Goal: Transaction & Acquisition: Purchase product/service

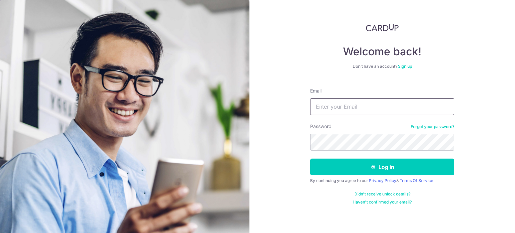
click at [332, 103] on input "Email" at bounding box center [382, 106] width 144 height 17
type input "[EMAIL_ADDRESS][DOMAIN_NAME]"
click at [310, 159] on button "Log in" at bounding box center [382, 167] width 144 height 17
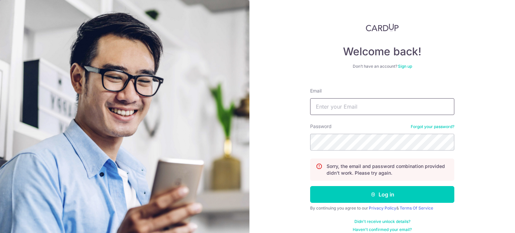
click at [342, 102] on input "Email" at bounding box center [382, 106] width 144 height 17
type input "Hongsoon1989@gmail.com"
click at [310, 186] on button "Log in" at bounding box center [382, 194] width 144 height 17
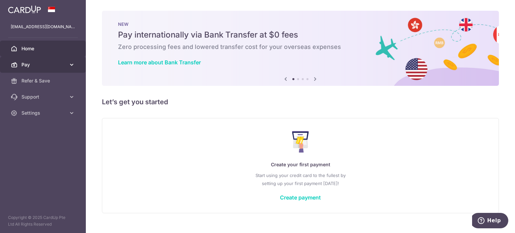
click at [27, 66] on span "Pay" at bounding box center [43, 64] width 44 height 7
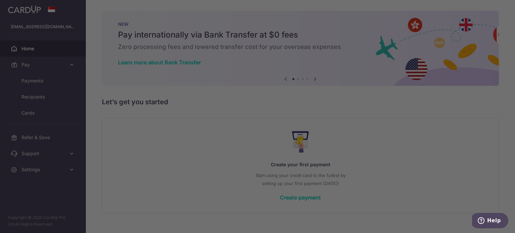
click at [34, 80] on div at bounding box center [260, 117] width 520 height 235
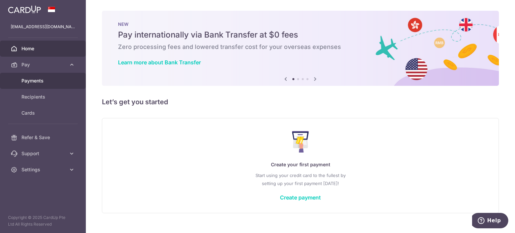
click at [36, 79] on span "Payments" at bounding box center [43, 80] width 44 height 7
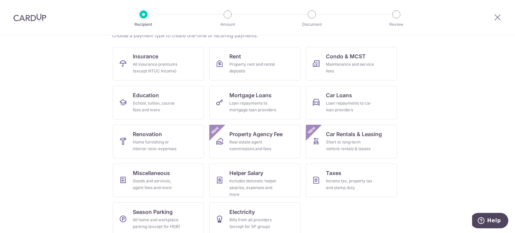
scroll to position [67, 0]
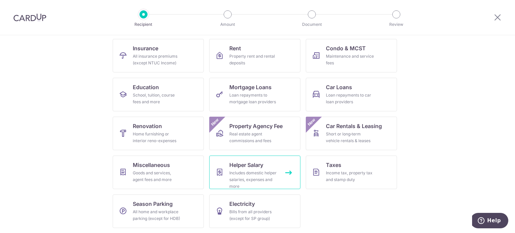
click at [229, 168] on span "Helper Salary" at bounding box center [246, 165] width 34 height 8
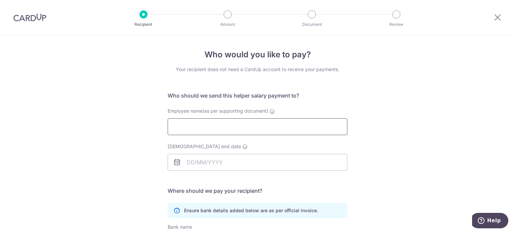
click at [220, 124] on input "Employee name(as per supporting document)" at bounding box center [258, 126] width 180 height 17
click at [173, 132] on input "Employee name(as per supporting document)" at bounding box center [258, 126] width 180 height 17
click at [224, 131] on input "Employee name(as per supporting document)" at bounding box center [258, 126] width 180 height 17
type input "Lee Wan Ni"
click at [219, 167] on input "Employment contract end date" at bounding box center [258, 162] width 180 height 17
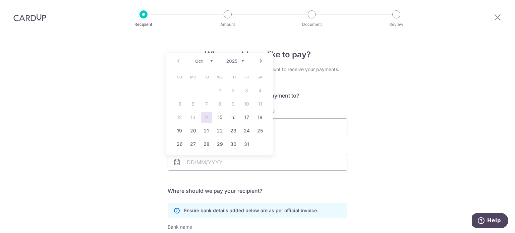
click at [241, 61] on select "2025 2026 2027 2028 2029 2030 2031 2032 2033 2034 2035" at bounding box center [235, 60] width 18 height 5
click at [207, 62] on select "Jan Feb Mar Apr May Jun Jul Aug Sep Oct Nov Dec" at bounding box center [204, 60] width 18 height 5
click at [248, 119] on link "17" at bounding box center [246, 117] width 11 height 11
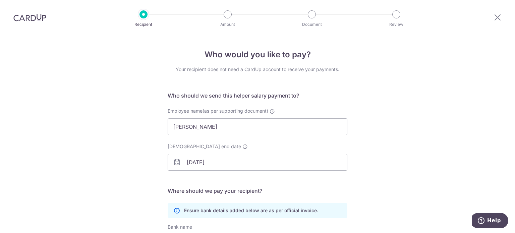
click at [173, 161] on icon at bounding box center [177, 162] width 8 height 8
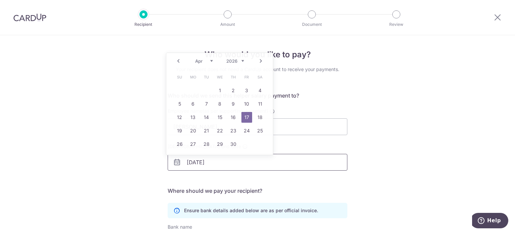
click at [205, 160] on input "17/04/2026" at bounding box center [258, 162] width 180 height 17
click at [194, 131] on link "20" at bounding box center [193, 130] width 11 height 11
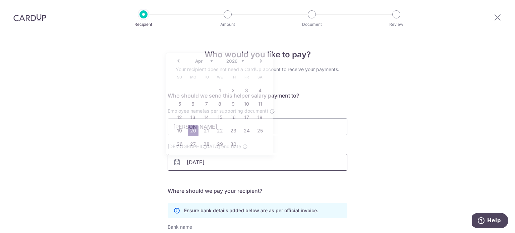
click at [191, 162] on input "20/04/2026" at bounding box center [258, 162] width 180 height 17
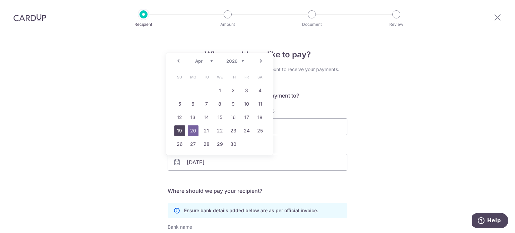
click at [181, 127] on link "19" at bounding box center [179, 130] width 11 height 11
type input "19/04/2026"
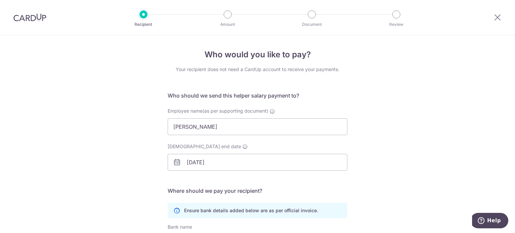
click at [131, 153] on div "Who would you like to pay? Your recipient does not need a CardUp account to rec…" at bounding box center [257, 194] width 515 height 319
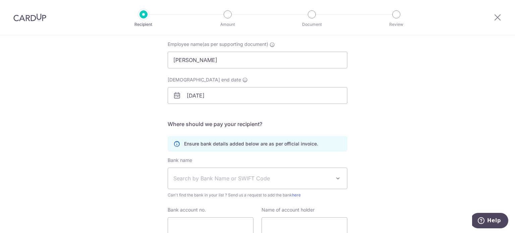
scroll to position [121, 0]
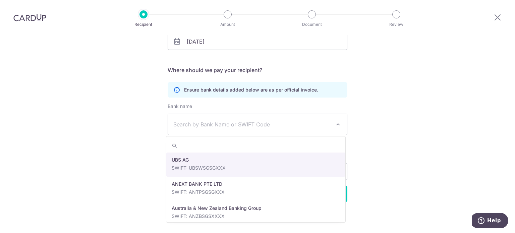
click at [216, 126] on span "Search by Bank Name or SWIFT Code" at bounding box center [252, 124] width 158 height 8
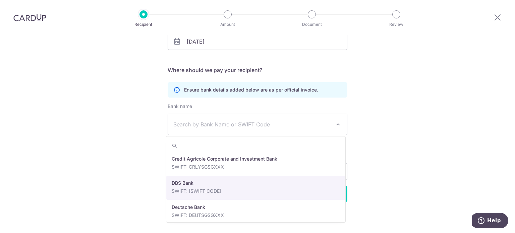
scroll to position [580, 0]
select select "6"
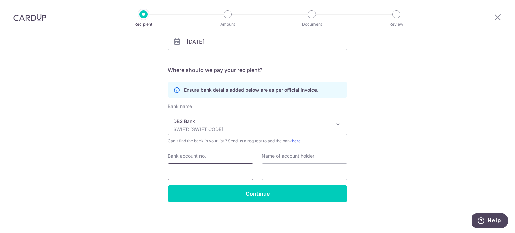
click at [193, 169] on input "Bank account no." at bounding box center [211, 171] width 86 height 17
type input "453572765"
click at [292, 170] on input "text" at bounding box center [304, 171] width 86 height 17
type input "Naw Sar Khree Lar"
click at [149, 148] on div "Who would you like to pay? Your recipient does not need a CardUp account to rec…" at bounding box center [257, 74] width 515 height 319
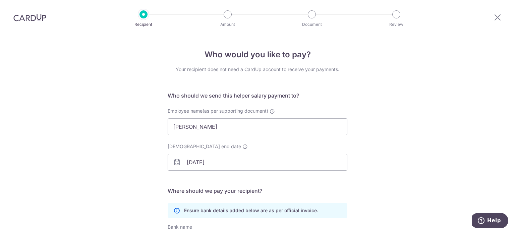
scroll to position [121, 0]
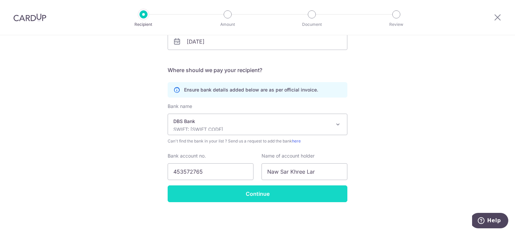
click at [248, 193] on input "Continue" at bounding box center [258, 193] width 180 height 17
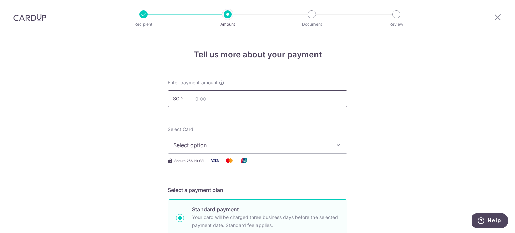
click at [260, 97] on input "text" at bounding box center [258, 98] width 180 height 17
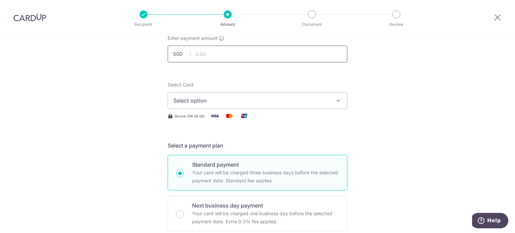
scroll to position [34, 0]
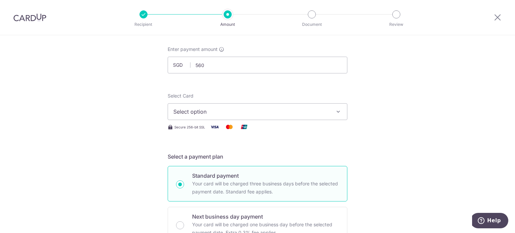
type input "560.00"
click at [225, 107] on button "Select option" at bounding box center [258, 111] width 180 height 17
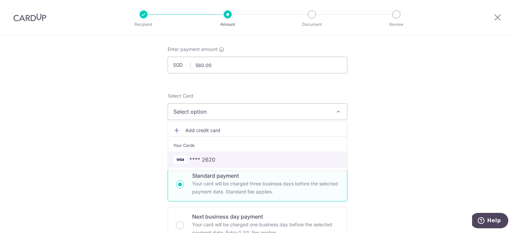
scroll to position [101, 0]
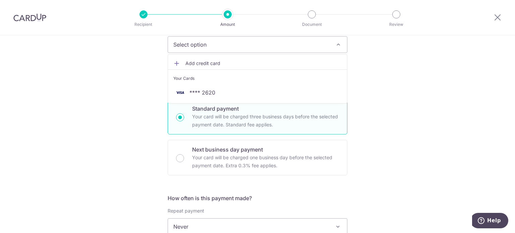
click at [190, 63] on span "Add credit card" at bounding box center [263, 63] width 156 height 7
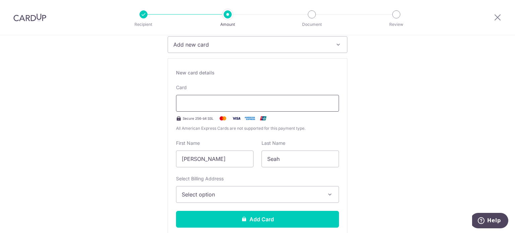
type input "06 / 2030"
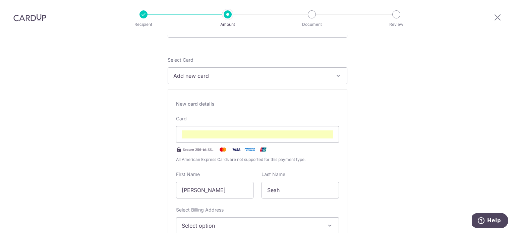
scroll to position [103, 0]
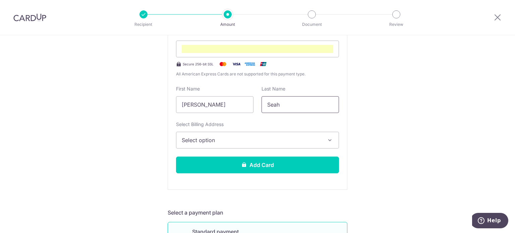
scroll to position [170, 0]
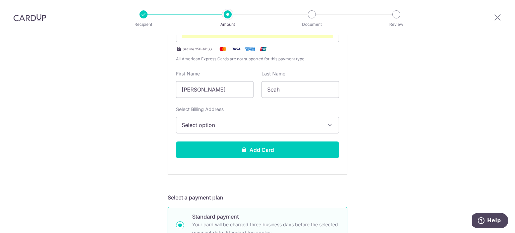
click at [233, 119] on button "Select option" at bounding box center [257, 125] width 163 height 17
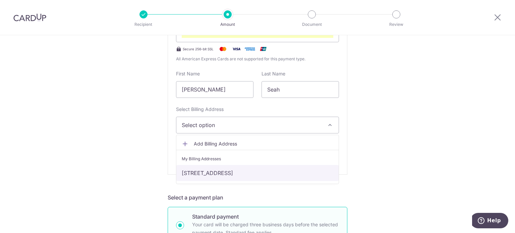
click at [230, 172] on link "238A boon lay Drive #11-255, Singapore, Singapore-641238" at bounding box center [257, 173] width 162 height 16
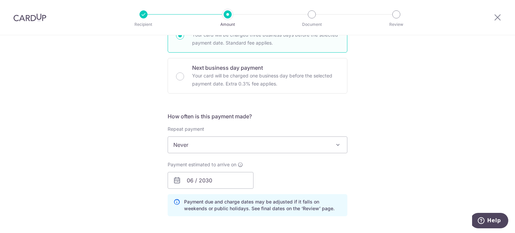
scroll to position [371, 0]
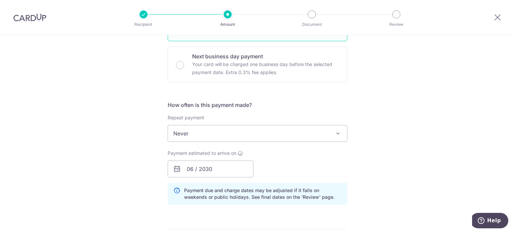
click at [274, 138] on span "Never" at bounding box center [257, 133] width 179 height 16
click at [393, 103] on div "Tell us more about your payment Enter payment amount SGD 560.00 560.00 Recipien…" at bounding box center [257, 65] width 515 height 802
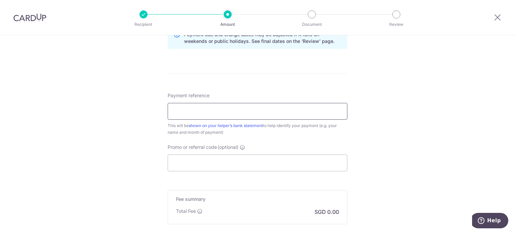
scroll to position [539, 0]
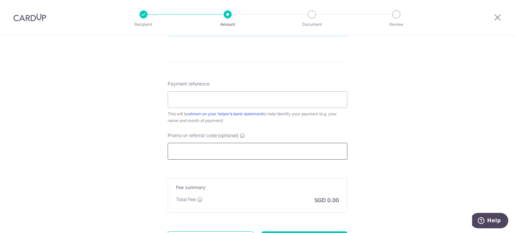
click at [197, 146] on input "Promo or referral code (optional)" at bounding box center [258, 151] width 180 height 17
paste input "MILELION"
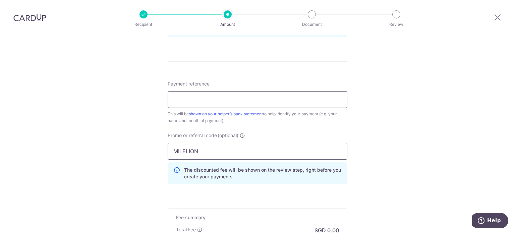
type input "MILELION"
click at [219, 97] on input "Payment reference" at bounding box center [258, 99] width 180 height 17
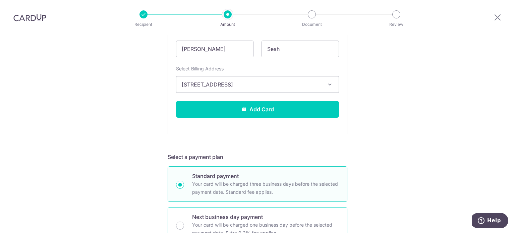
scroll to position [203, 0]
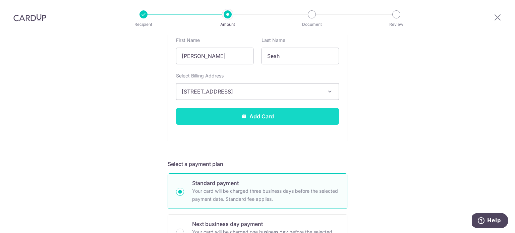
type input "Oct 25 Salary"
click at [230, 115] on button "Add Card" at bounding box center [257, 116] width 163 height 17
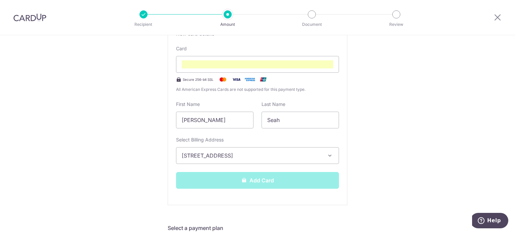
scroll to position [136, 0]
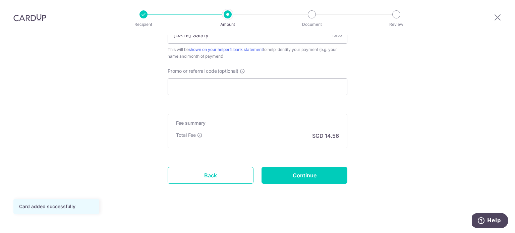
scroll to position [402, 0]
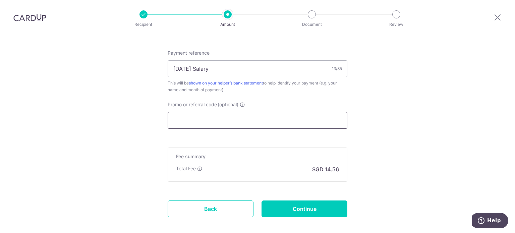
click at [240, 114] on input "Promo or referral code (optional)" at bounding box center [258, 120] width 180 height 17
paste input "MILELION"
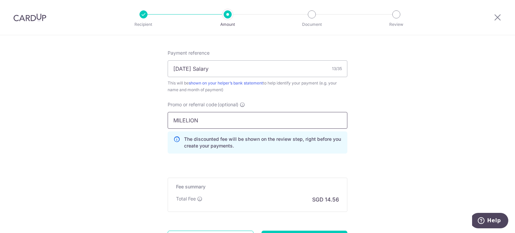
type input "MILELION"
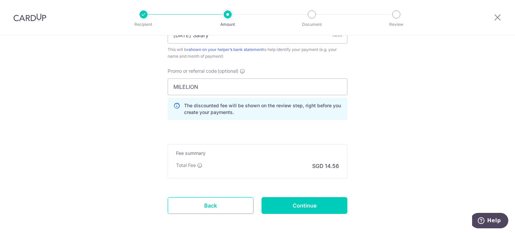
scroll to position [465, 0]
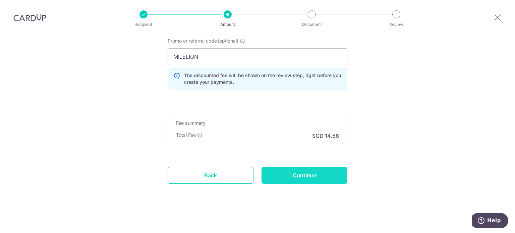
click at [304, 171] on input "Continue" at bounding box center [304, 175] width 86 height 17
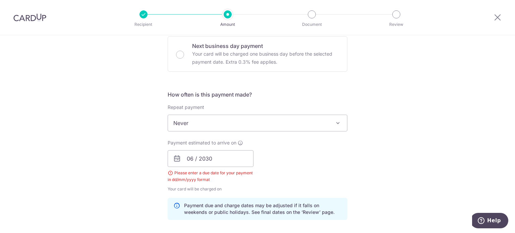
scroll to position [204, 0]
click at [262, 124] on span "Never" at bounding box center [257, 123] width 179 height 16
click at [236, 125] on span "Never" at bounding box center [257, 123] width 179 height 16
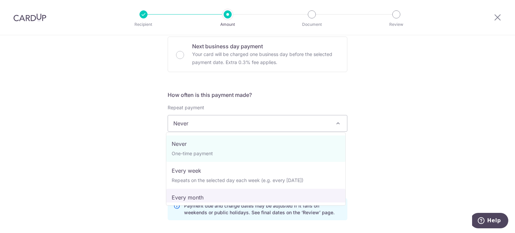
scroll to position [0, 0]
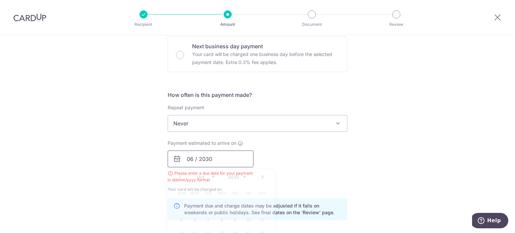
click at [227, 155] on input "06 / 2030" at bounding box center [211, 159] width 86 height 17
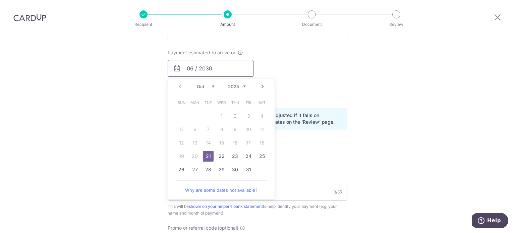
scroll to position [304, 0]
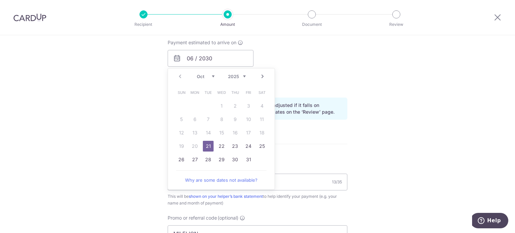
click at [189, 145] on table "Sun Mon Tue Wed Thu Fri Sat 1 2 3 4 5 6 7 8 9 10 11 12 13 14 15 16 17 18 19 20 …" at bounding box center [222, 126] width 94 height 80
click at [207, 145] on link "21" at bounding box center [208, 146] width 11 height 11
type input "21/10/2025"
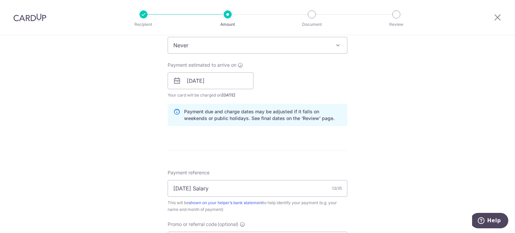
scroll to position [271, 0]
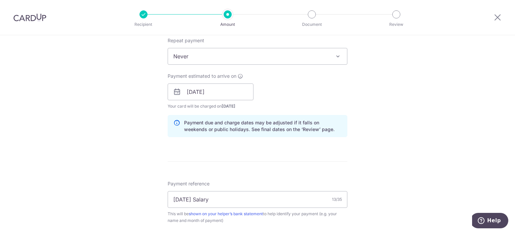
click at [278, 80] on div "Payment estimated to arrive on 21/10/2025 Prev Next Jan Feb Mar Apr May Jun Jul…" at bounding box center [258, 91] width 188 height 37
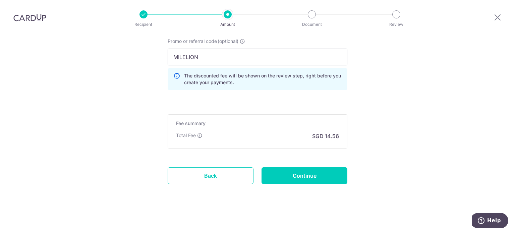
scroll to position [465, 0]
click at [283, 176] on input "Continue" at bounding box center [304, 175] width 86 height 17
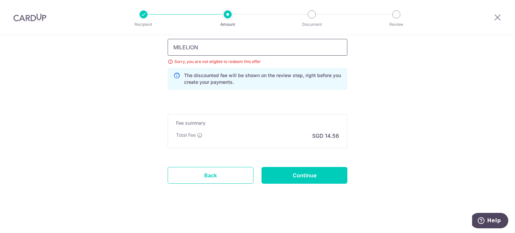
scroll to position [432, 0]
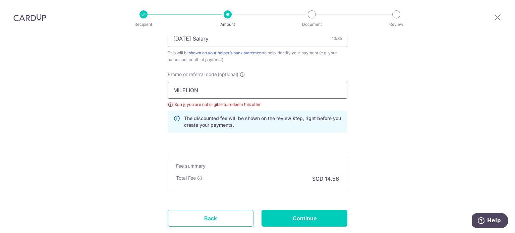
drag, startPoint x: 209, startPoint y: 52, endPoint x: 127, endPoint y: 34, distance: 83.4
click at [127, 34] on div "Recipient Amount Document Review Tell us more about your payment Enter payment …" at bounding box center [257, 116] width 515 height 233
paste input "KELVINC23"
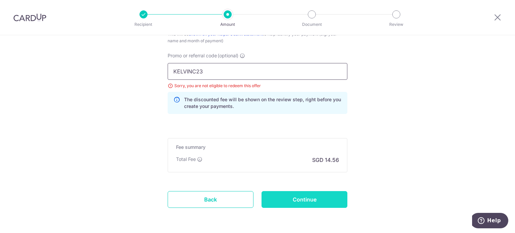
scroll to position [465, 0]
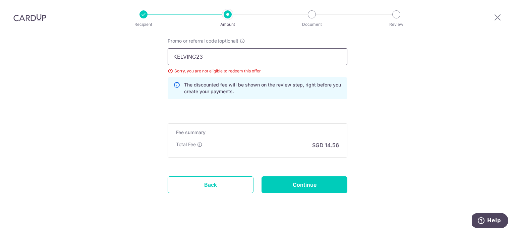
type input "KELVINC23"
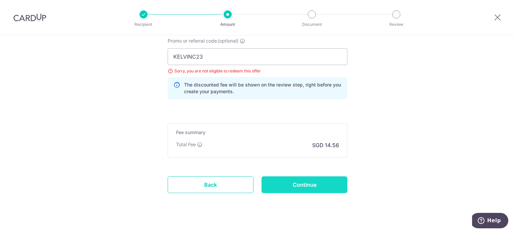
click at [308, 186] on input "Continue" at bounding box center [304, 184] width 86 height 17
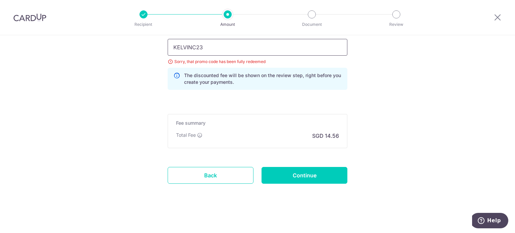
drag, startPoint x: 214, startPoint y: 47, endPoint x: 173, endPoint y: 36, distance: 42.0
click at [173, 36] on div "Payment reference Oct 25 Salary 13/35 This will be shown on your helper’s bank …" at bounding box center [258, 36] width 180 height 119
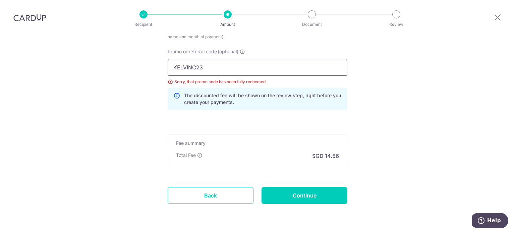
paste input "PENGT111"
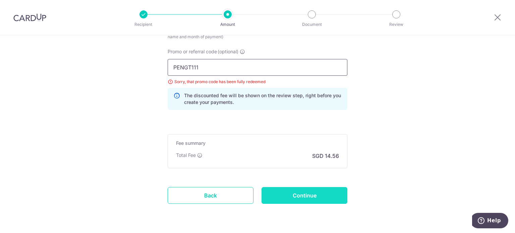
type input "PENGT111"
click at [292, 195] on input "Continue" at bounding box center [304, 195] width 86 height 17
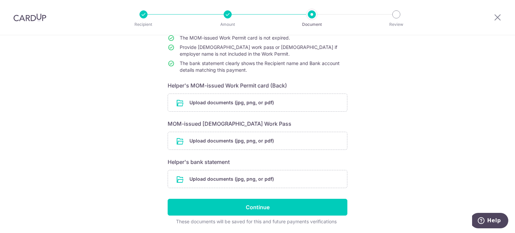
scroll to position [90, 0]
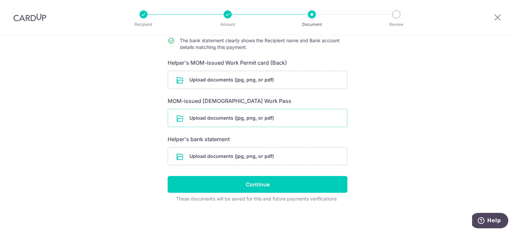
click at [238, 118] on input "file" at bounding box center [257, 117] width 179 height 17
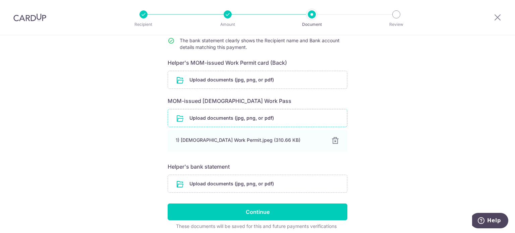
scroll to position [117, 0]
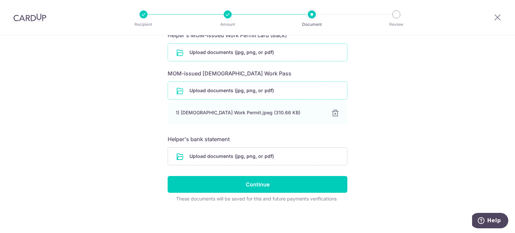
click at [252, 53] on input "file" at bounding box center [257, 52] width 179 height 17
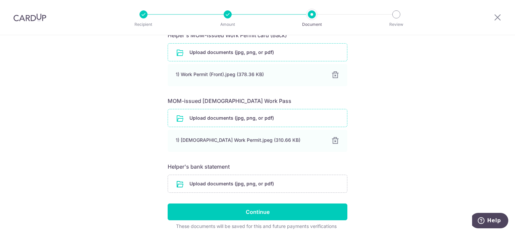
click at [240, 50] on input "file" at bounding box center [257, 52] width 179 height 17
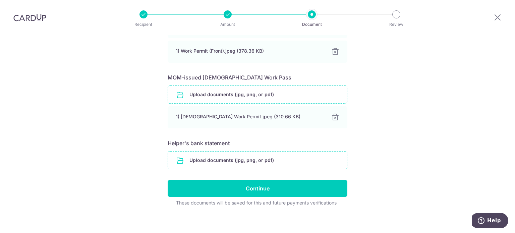
scroll to position [170, 0]
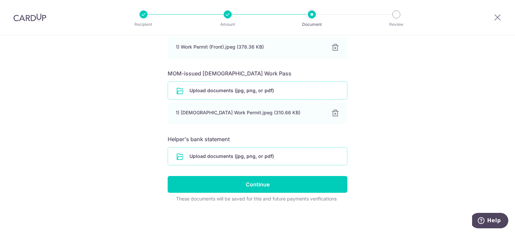
click at [239, 156] on input "file" at bounding box center [257, 155] width 179 height 17
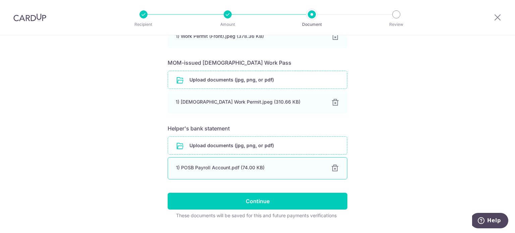
scroll to position [197, 0]
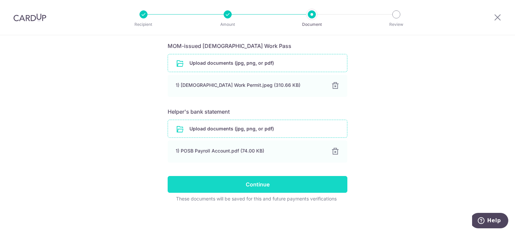
click at [257, 183] on input "Continue" at bounding box center [258, 184] width 180 height 17
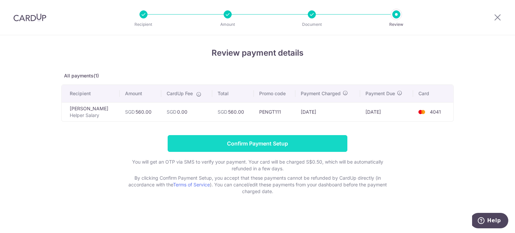
scroll to position [3, 0]
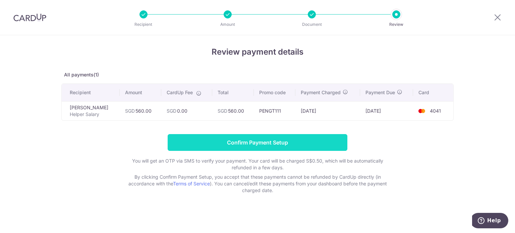
click at [268, 135] on input "Confirm Payment Setup" at bounding box center [258, 142] width 180 height 17
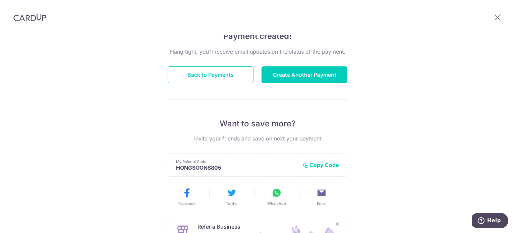
scroll to position [67, 0]
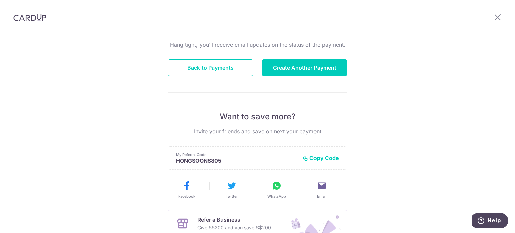
click at [318, 157] on button "Copy Code" at bounding box center [321, 158] width 36 height 7
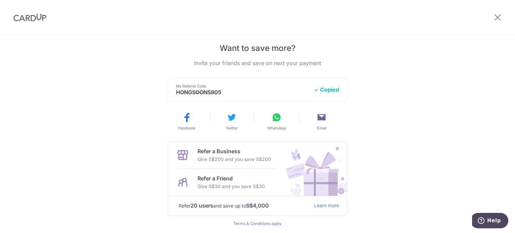
scroll to position [126, 0]
